Goal: Task Accomplishment & Management: Complete application form

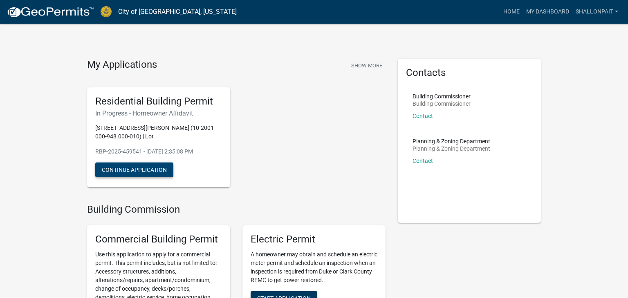
click at [138, 172] on button "Continue Application" at bounding box center [134, 170] width 78 height 15
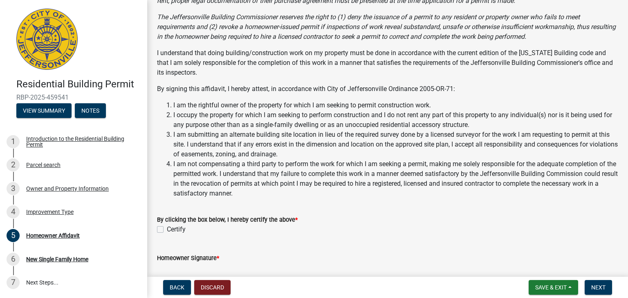
scroll to position [136, 0]
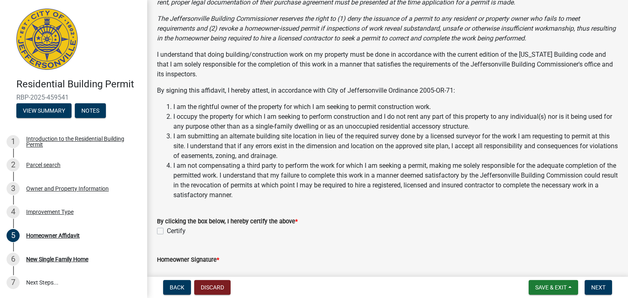
click at [167, 232] on label "Certify" at bounding box center [176, 231] width 19 height 10
click at [167, 232] on input "Certify" at bounding box center [169, 228] width 5 height 5
checkbox input "true"
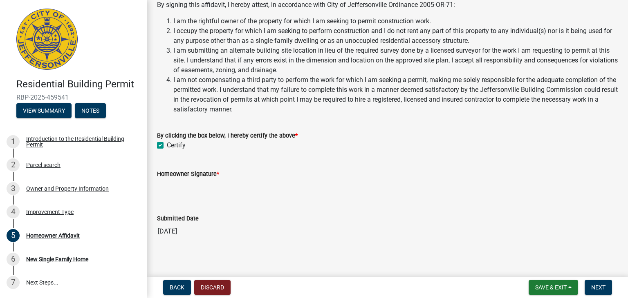
scroll to position [221, 0]
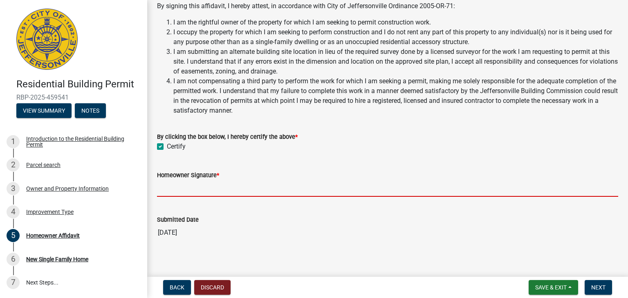
click at [180, 187] on input "Homeowner Signature *" at bounding box center [387, 188] width 461 height 17
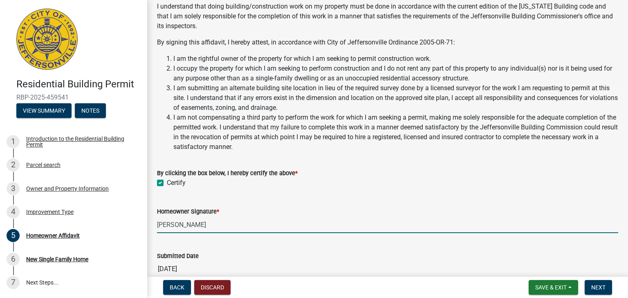
scroll to position [185, 0]
type input "[PERSON_NAME]"
click at [81, 137] on div "Introduction to the Residential Building Permit" at bounding box center [80, 141] width 108 height 11
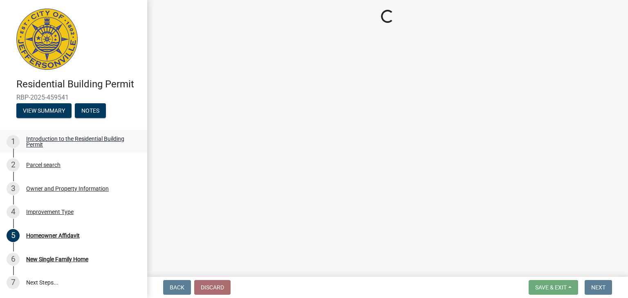
scroll to position [0, 0]
click at [81, 137] on div "Introduction to the Residential Building Permit" at bounding box center [80, 141] width 108 height 11
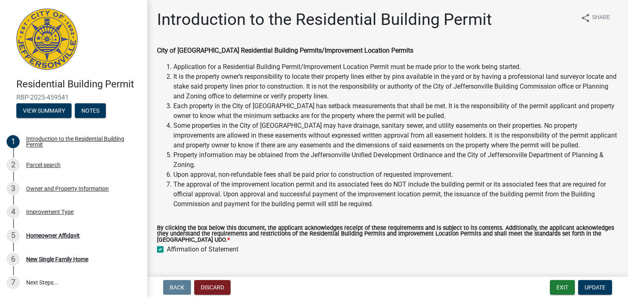
scroll to position [157, 0]
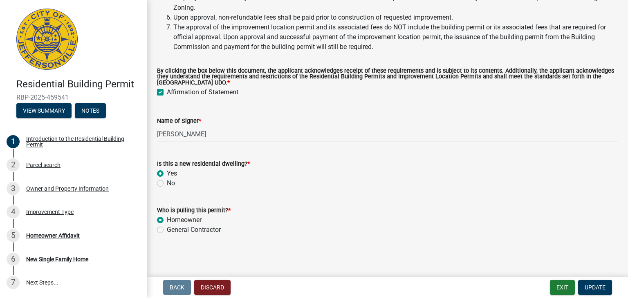
click at [164, 226] on div "General Contractor" at bounding box center [387, 230] width 461 height 10
click at [167, 230] on label "General Contractor" at bounding box center [194, 230] width 54 height 10
click at [167, 230] on input "General Contractor" at bounding box center [169, 227] width 5 height 5
radio input "true"
click at [38, 162] on div "Parcel search" at bounding box center [43, 165] width 34 height 6
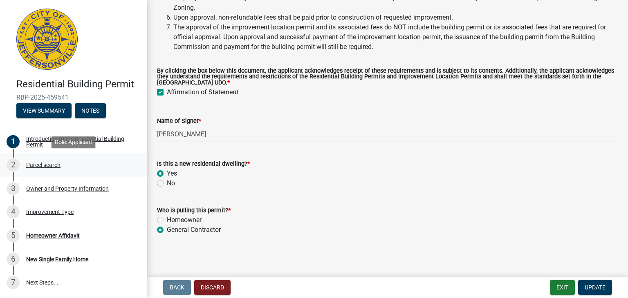
scroll to position [0, 0]
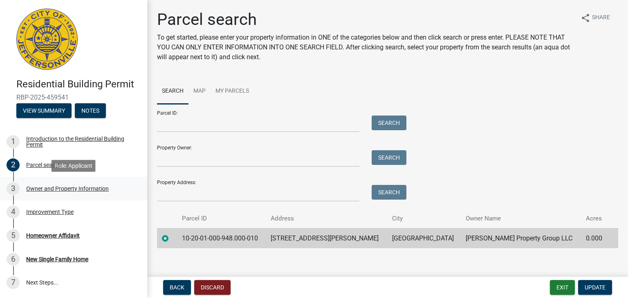
click at [31, 190] on div "Owner and Property Information" at bounding box center [67, 189] width 83 height 6
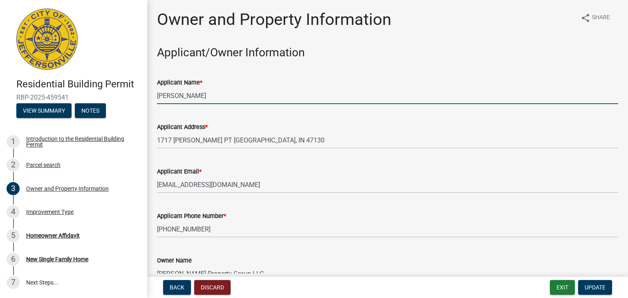
click at [201, 96] on input "[PERSON_NAME]" at bounding box center [387, 95] width 461 height 17
drag, startPoint x: 201, startPoint y: 96, endPoint x: 92, endPoint y: 102, distance: 109.7
click at [92, 102] on div "Residential Building Permit RBP-2025-459541 View Summary Notes 1 Introduction t…" at bounding box center [314, 149] width 628 height 298
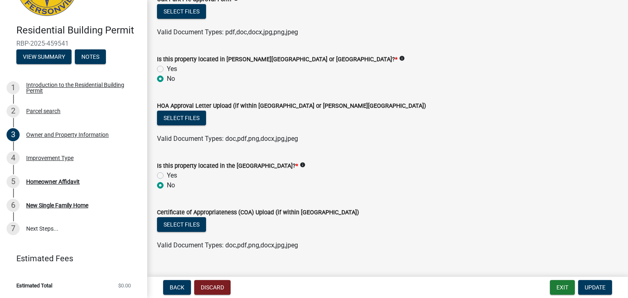
scroll to position [761, 0]
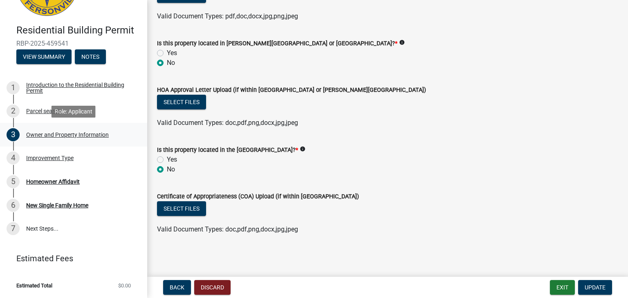
type input "[PERSON_NAME] Property Group, LLC"
click at [36, 134] on div "Owner and Property Information" at bounding box center [67, 135] width 83 height 6
click at [596, 293] on button "Update" at bounding box center [595, 287] width 34 height 15
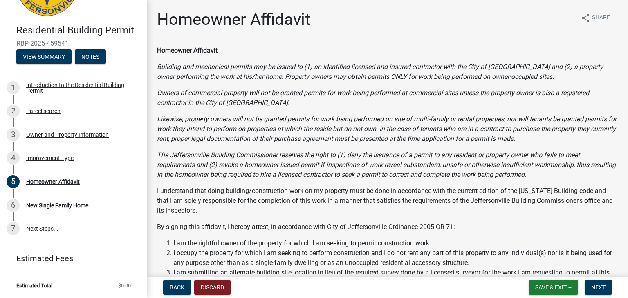
scroll to position [227, 0]
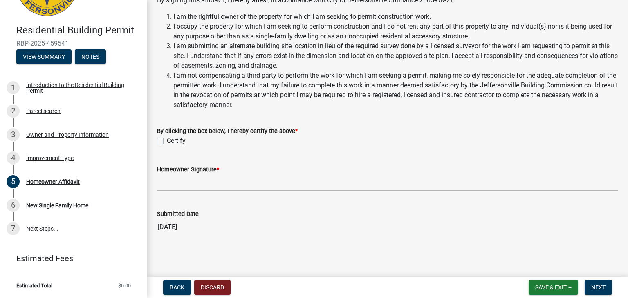
click at [167, 140] on label "Certify" at bounding box center [176, 141] width 19 height 10
click at [167, 140] on input "Certify" at bounding box center [169, 138] width 5 height 5
checkbox input "true"
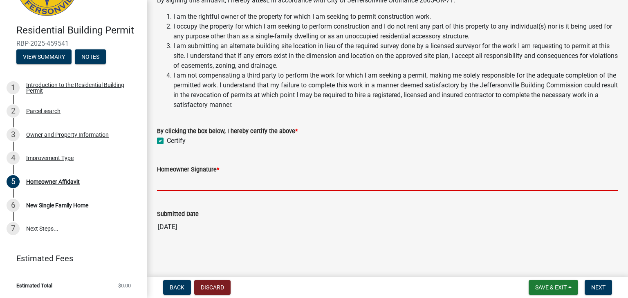
click at [188, 180] on input "Homeowner Signature *" at bounding box center [387, 183] width 461 height 17
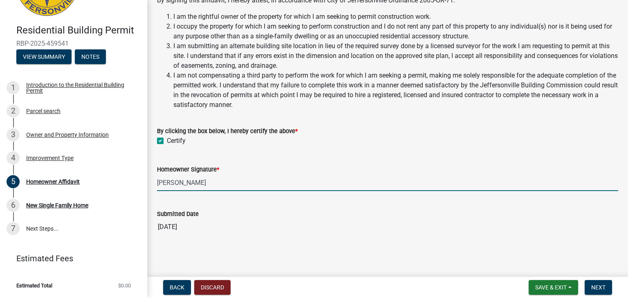
type input "[PERSON_NAME]"
click at [601, 291] on button "Next" at bounding box center [597, 287] width 27 height 15
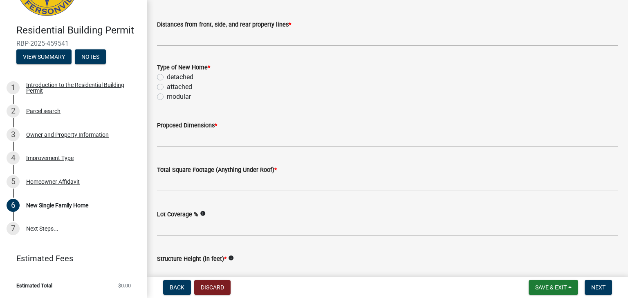
scroll to position [0, 0]
